Goal: Task Accomplishment & Management: Complete application form

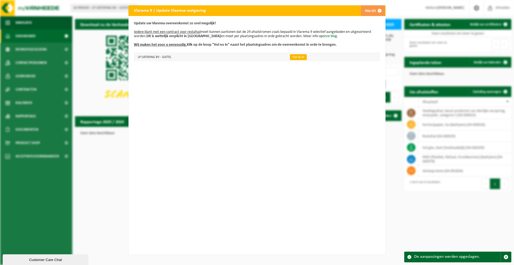
click at [298, 57] on link "Vul nu in" at bounding box center [298, 57] width 17 height 6
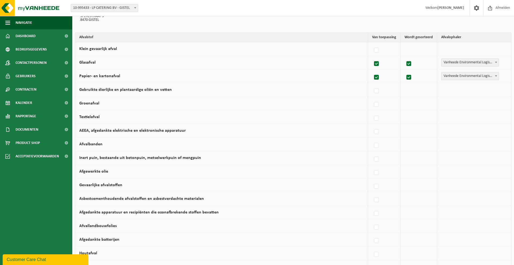
scroll to position [56, 0]
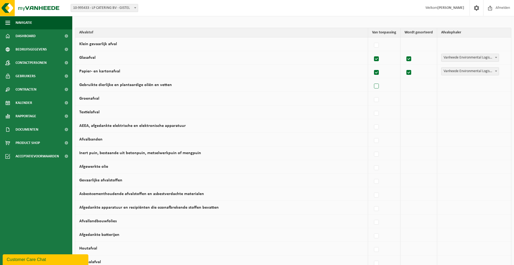
click at [377, 83] on label at bounding box center [376, 86] width 7 height 8
click at [372, 80] on input "Gebruikte dierlijke en plantaardige oliën en vetten" at bounding box center [372, 79] width 0 height 0
checkbox input "true"
click at [469, 83] on span "Vanheede Environmental Logistics" at bounding box center [469, 84] width 59 height 7
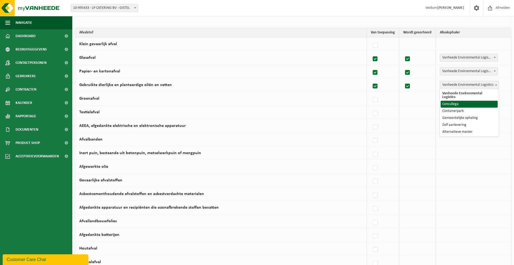
select select "Concullega"
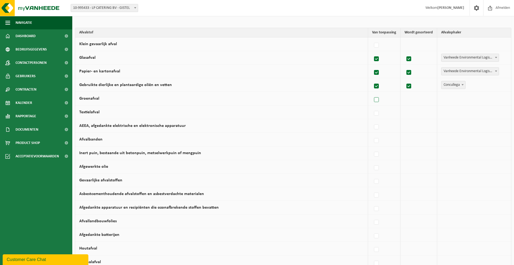
click at [377, 100] on label at bounding box center [376, 100] width 7 height 8
click at [372, 93] on input "Groenafval" at bounding box center [372, 93] width 0 height 0
checkbox input "true"
click at [376, 100] on label at bounding box center [374, 100] width 7 height 8
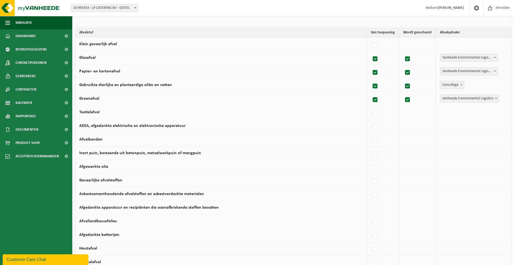
click at [371, 93] on input "Groenafval" at bounding box center [370, 93] width 0 height 0
checkbox input "false"
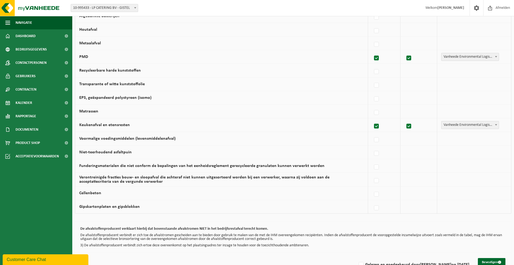
scroll to position [290, 0]
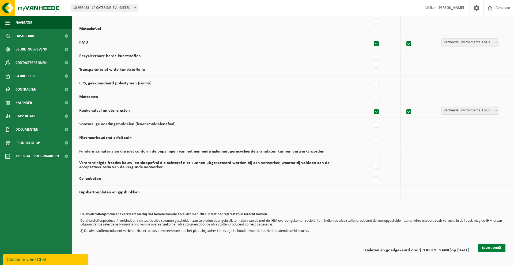
click at [492, 250] on button "Bevestigen" at bounding box center [492, 248] width 28 height 9
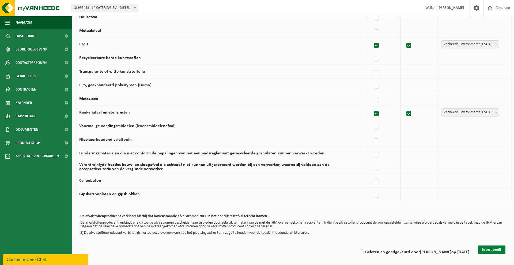
scroll to position [287, 0]
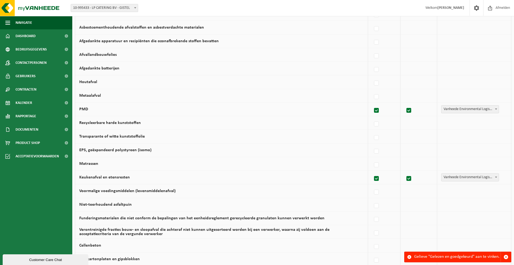
scroll to position [290, 0]
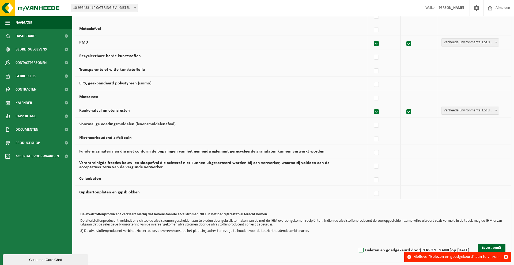
click at [359, 251] on label "Gelezen en goedgekeurd door LIEVEN PASSCHYN op 15/10/25" at bounding box center [414, 251] width 112 height 8
click at [357, 244] on input "Gelezen en goedgekeurd door LIEVEN PASSCHYN op 15/10/25" at bounding box center [356, 244] width 0 height 0
checkbox input "true"
click at [487, 246] on button "Bevestigen" at bounding box center [492, 248] width 28 height 9
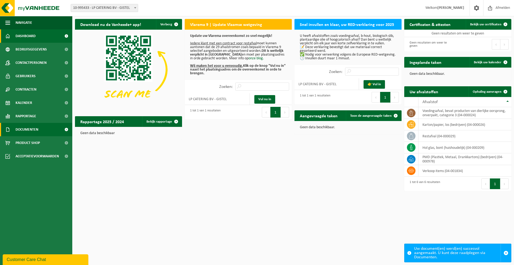
click at [41, 130] on link "Documenten" at bounding box center [36, 129] width 72 height 13
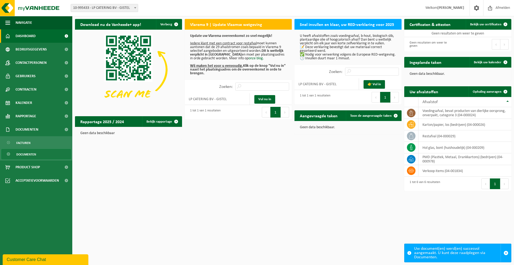
click at [43, 154] on link "Documenten" at bounding box center [36, 154] width 70 height 10
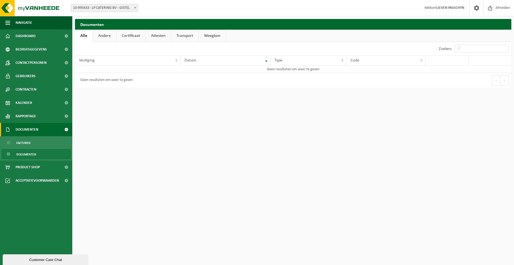
click at [40, 127] on link "Documenten" at bounding box center [36, 129] width 72 height 13
click at [40, 128] on link "Documenten" at bounding box center [36, 129] width 72 height 13
click at [42, 142] on link "Facturen" at bounding box center [36, 143] width 70 height 10
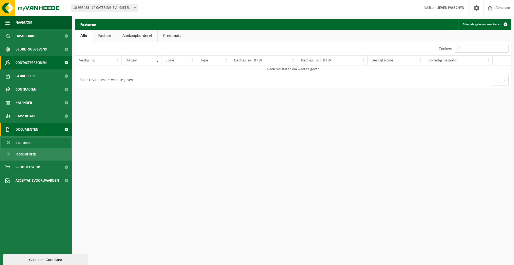
drag, startPoint x: 41, startPoint y: 64, endPoint x: 38, endPoint y: 64, distance: 2.7
click at [40, 64] on span "Contactpersonen" at bounding box center [31, 62] width 31 height 13
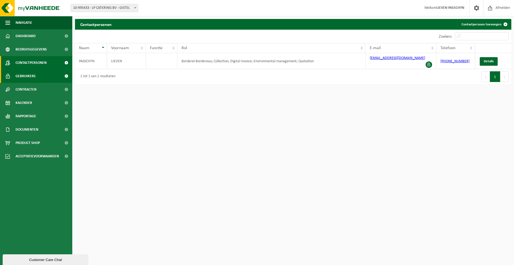
click at [31, 76] on span "Gebruikers" at bounding box center [26, 76] width 20 height 13
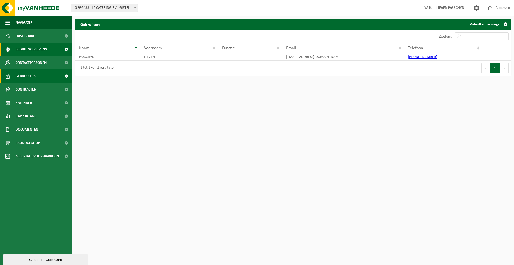
click at [37, 50] on span "Bedrijfsgegevens" at bounding box center [31, 49] width 31 height 13
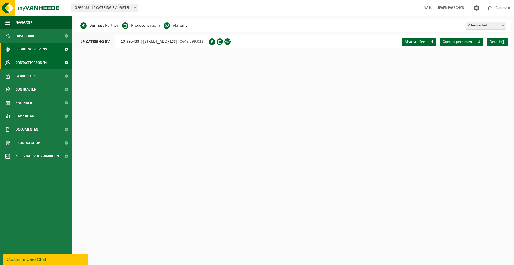
click at [33, 60] on span "Contactpersonen" at bounding box center [31, 62] width 31 height 13
